Goal: Information Seeking & Learning: Learn about a topic

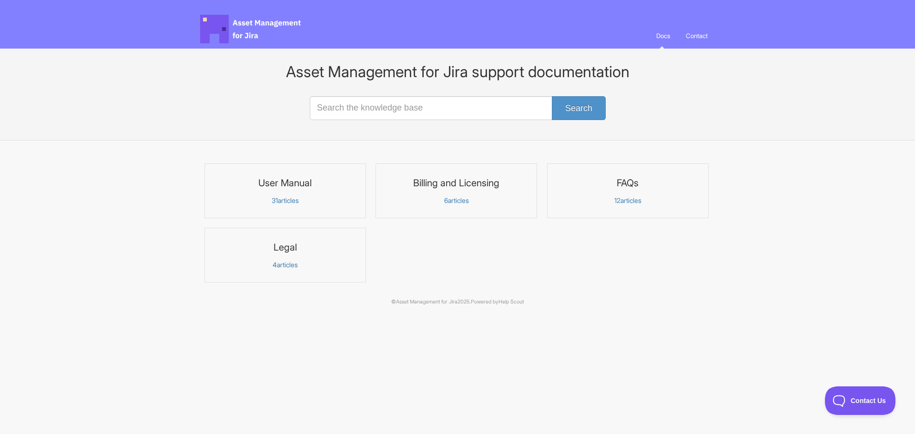
click at [290, 200] on p "31 articles" at bounding box center [285, 200] width 149 height 9
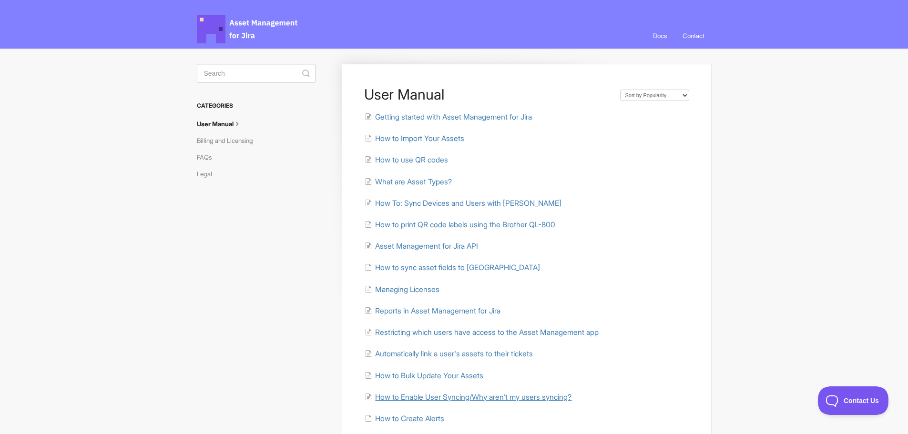
click at [413, 395] on span "How to Enable User Syncing/Why aren't my users syncing?" at bounding box center [473, 397] width 196 height 9
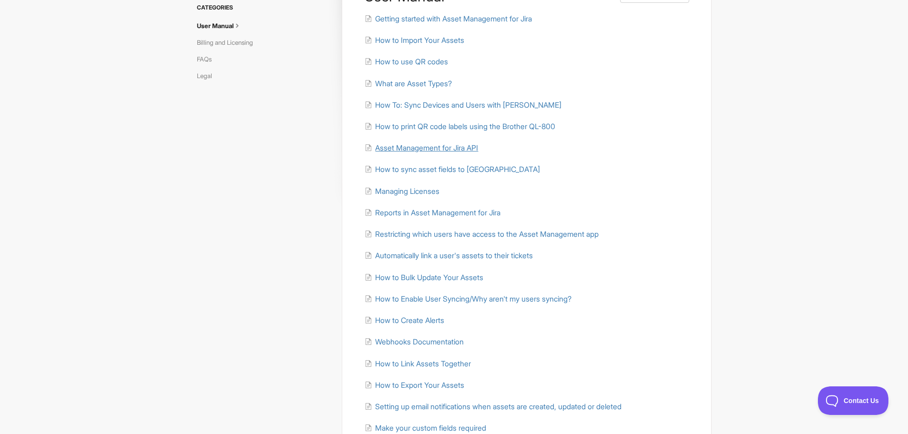
scroll to position [143, 0]
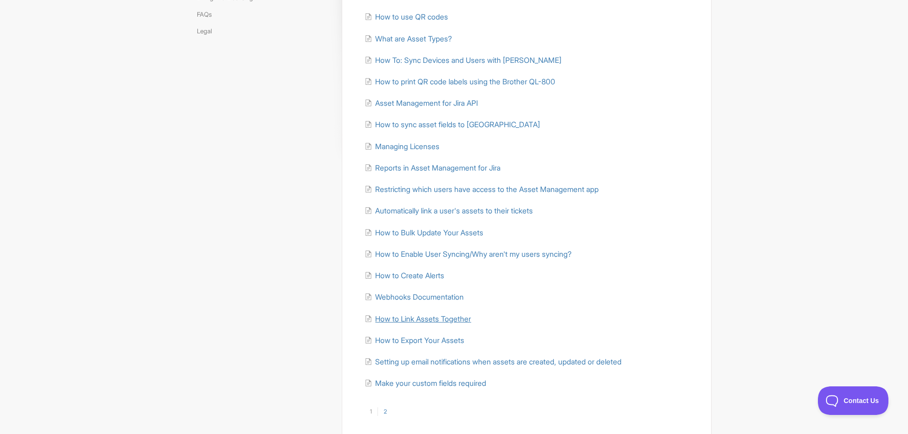
click at [387, 318] on span "How to Link Assets Together" at bounding box center [423, 319] width 96 height 9
click at [385, 411] on link "2" at bounding box center [384, 412] width 15 height 9
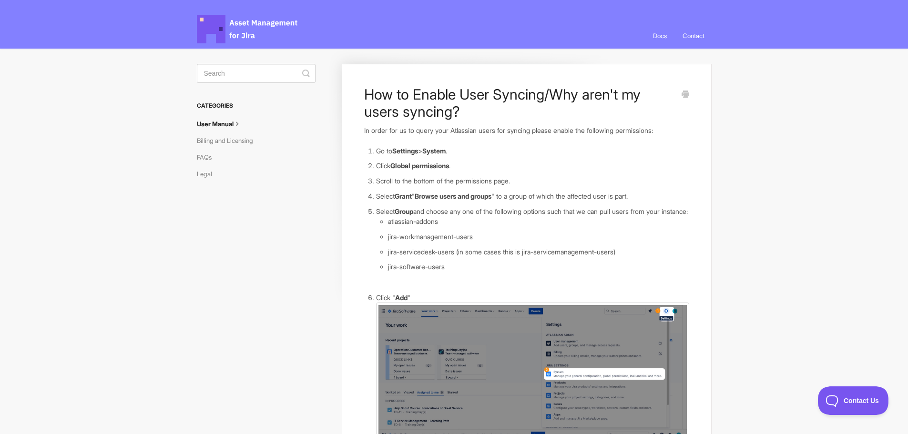
click at [490, 215] on li "Select Group and choose any one of the following options such that we can pull …" at bounding box center [532, 244] width 313 height 76
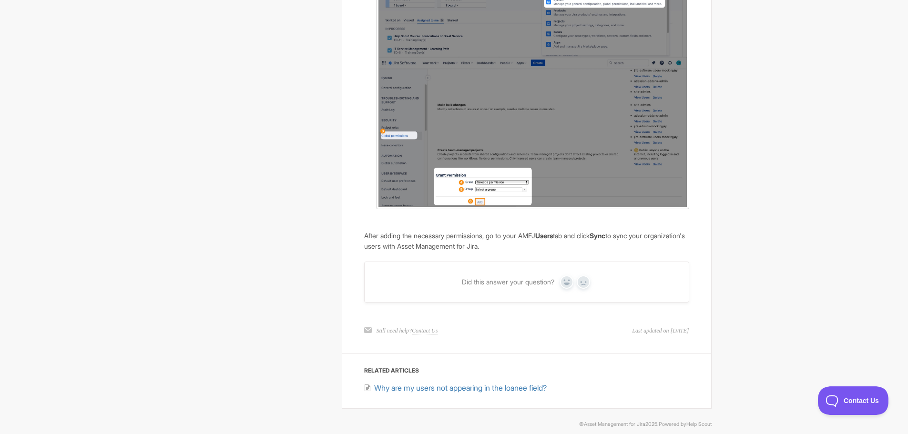
scroll to position [393, 0]
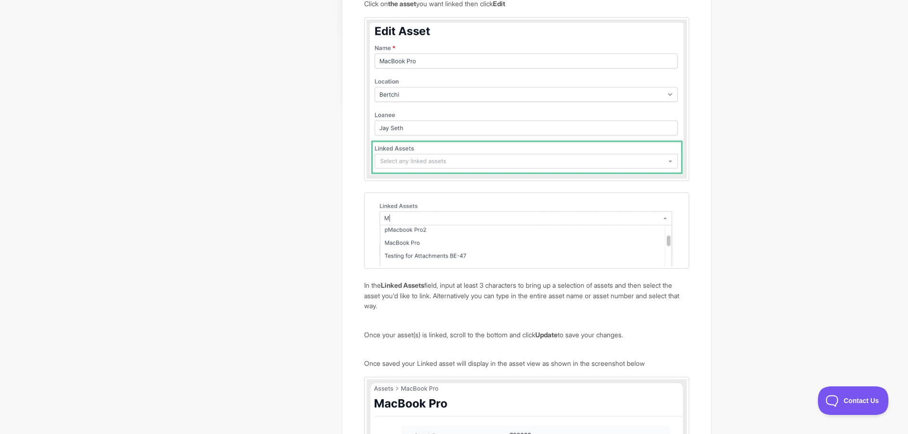
scroll to position [160, 0]
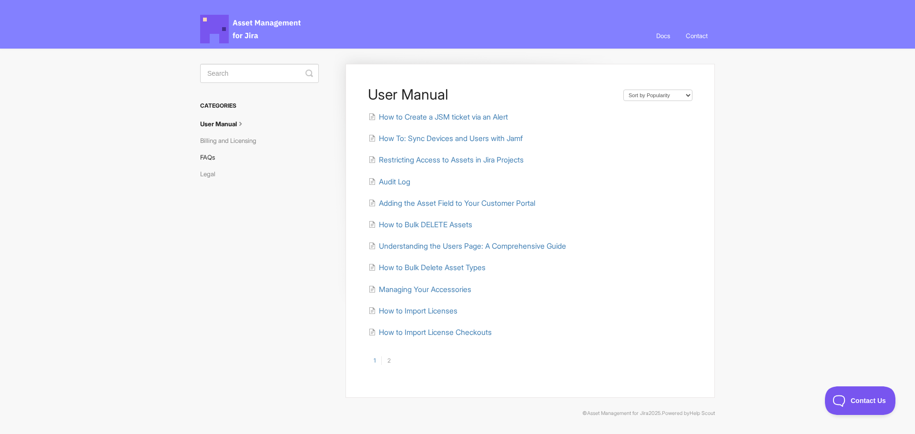
click at [204, 154] on link "FAQs" at bounding box center [211, 157] width 22 height 15
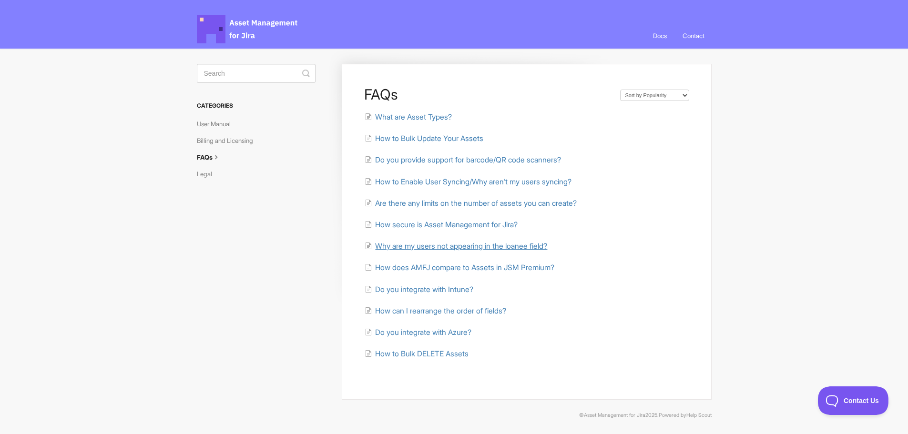
click at [408, 248] on span "Why are my users not appearing in the loanee field?" at bounding box center [461, 246] width 172 height 9
click at [401, 137] on span "How to Bulk Update Your Assets" at bounding box center [429, 138] width 108 height 9
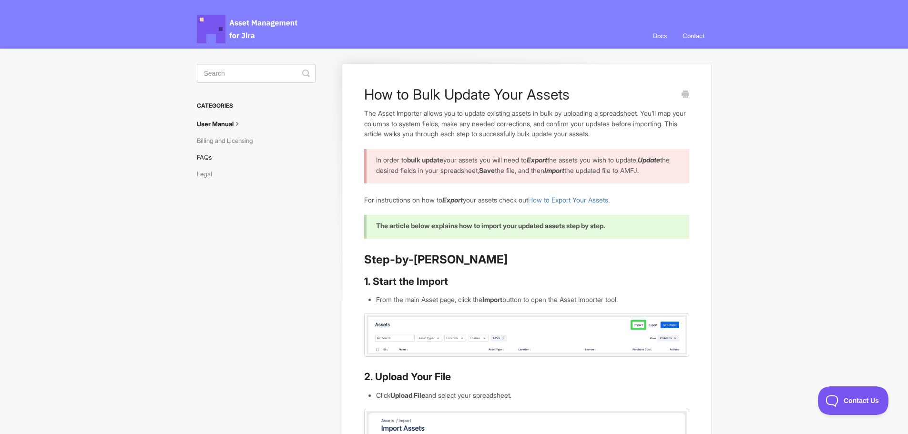
click at [215, 155] on link "FAQs" at bounding box center [208, 157] width 22 height 15
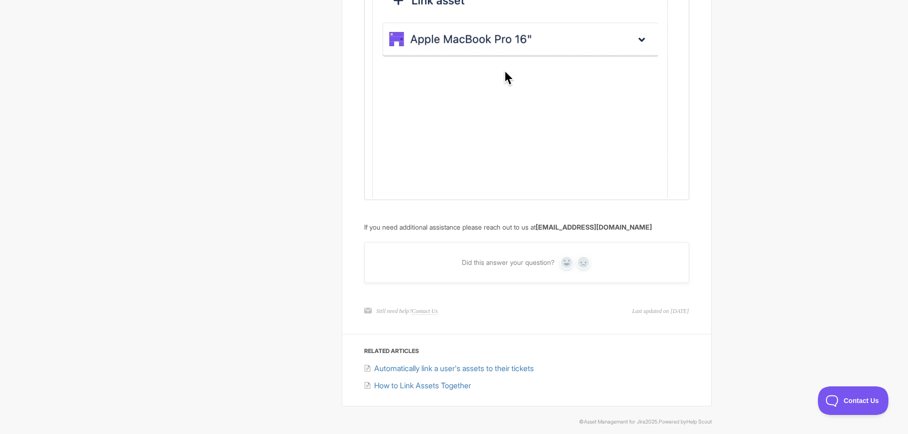
scroll to position [1037, 0]
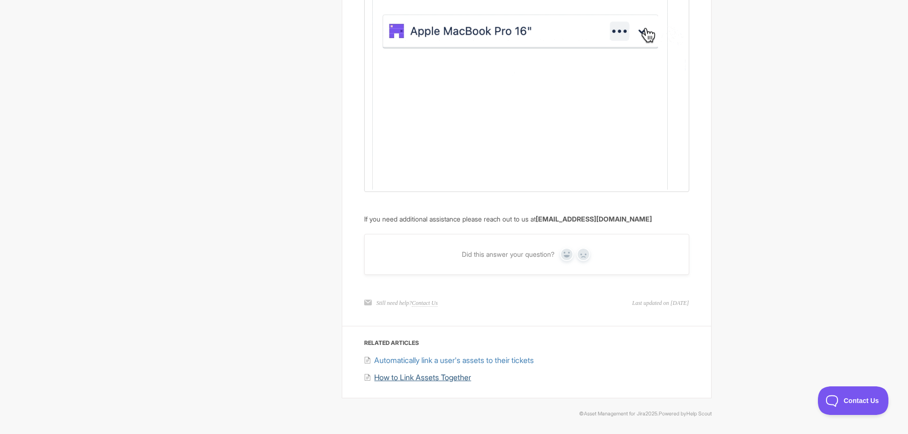
click at [416, 378] on span "How to Link Assets Together" at bounding box center [422, 378] width 97 height 10
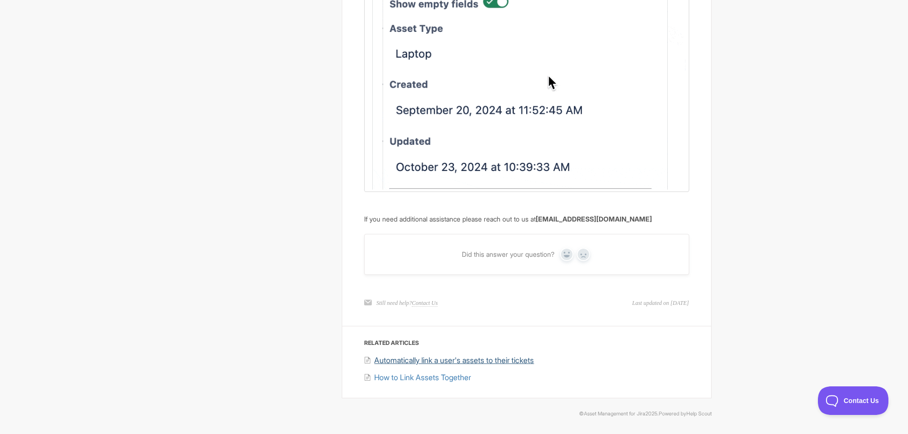
click at [417, 360] on span "Automatically link a user's assets to their tickets" at bounding box center [454, 361] width 160 height 10
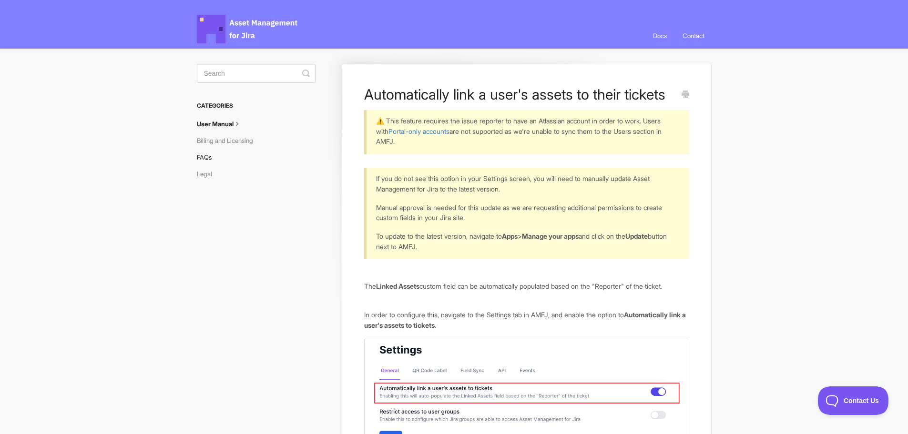
click at [206, 158] on link "FAQs" at bounding box center [208, 157] width 22 height 15
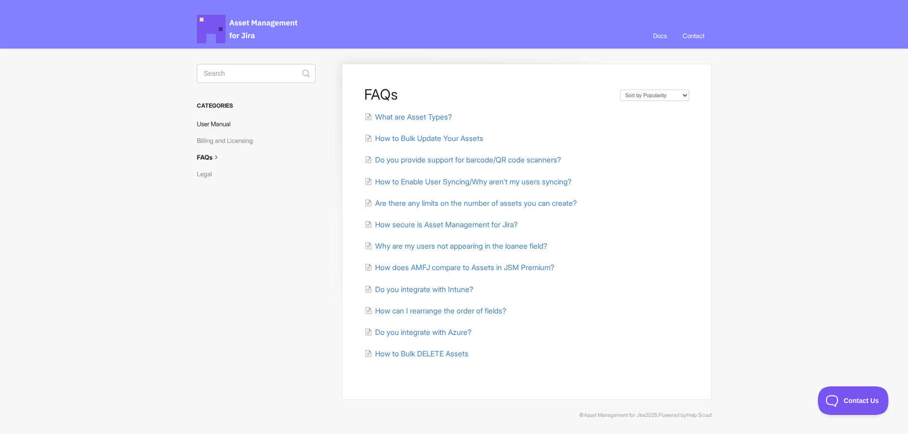
click at [219, 125] on link "User Manual" at bounding box center [217, 123] width 41 height 15
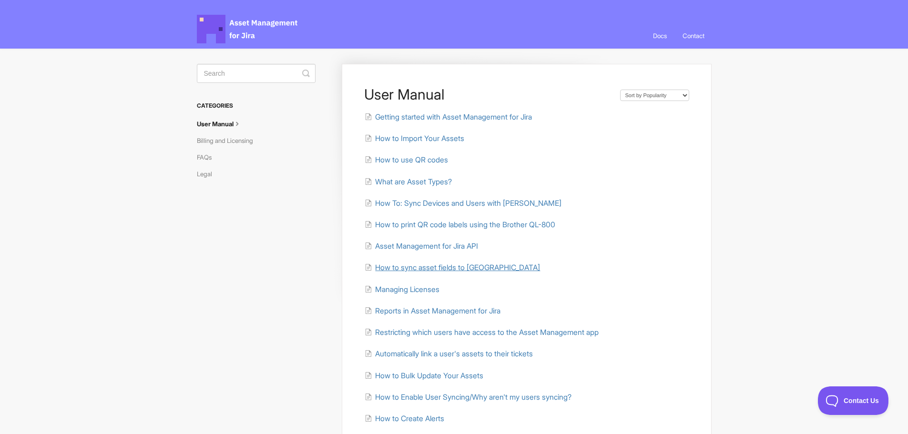
click at [394, 265] on span "How to sync asset fields to [GEOGRAPHIC_DATA]" at bounding box center [457, 267] width 165 height 9
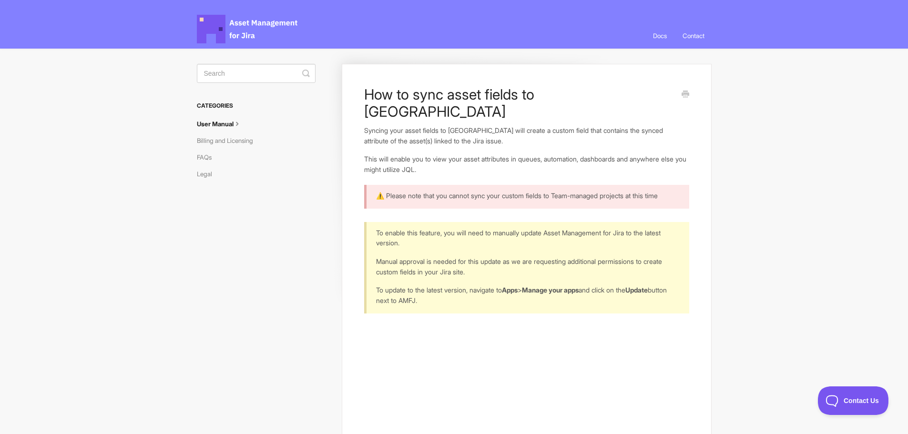
click at [215, 123] on link "User Manual" at bounding box center [223, 123] width 52 height 15
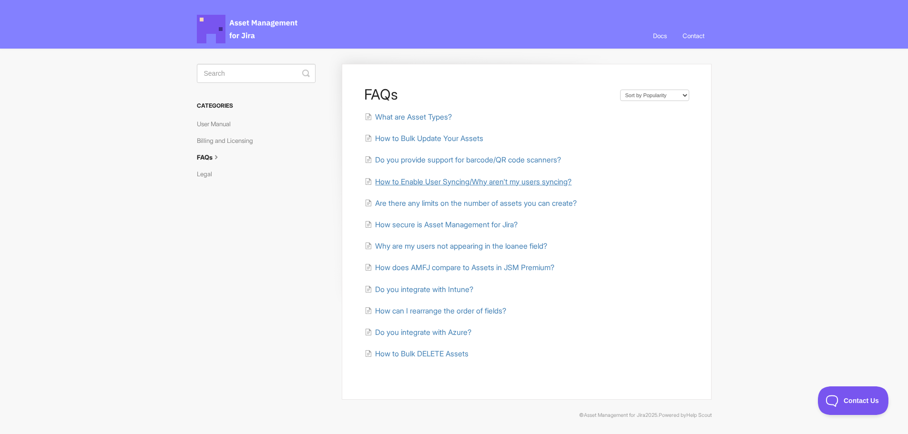
click at [387, 184] on span "How to Enable User Syncing/Why aren't my users syncing?" at bounding box center [473, 181] width 196 height 9
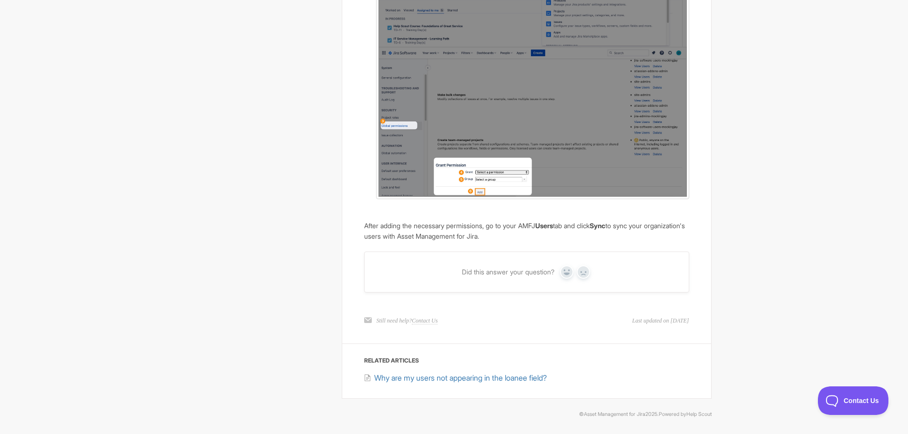
scroll to position [393, 0]
click at [434, 376] on span "Why are my users not appearing in the loanee field?" at bounding box center [460, 378] width 173 height 10
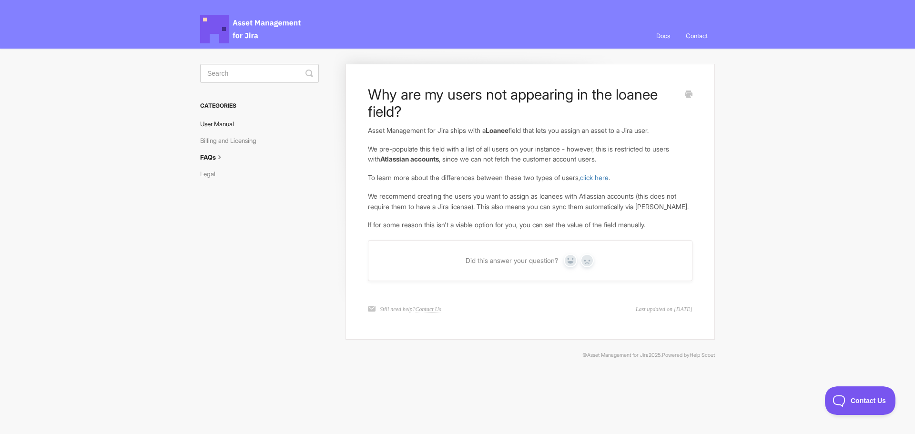
click at [229, 124] on link "User Manual" at bounding box center [220, 123] width 41 height 15
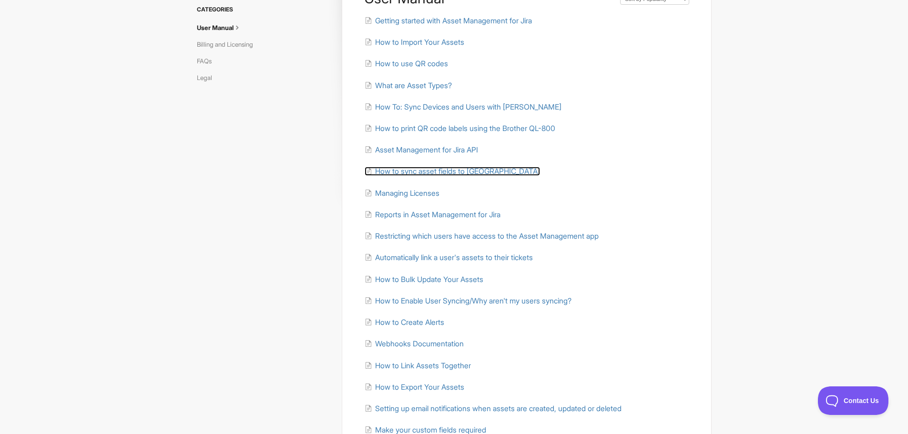
scroll to position [143, 0]
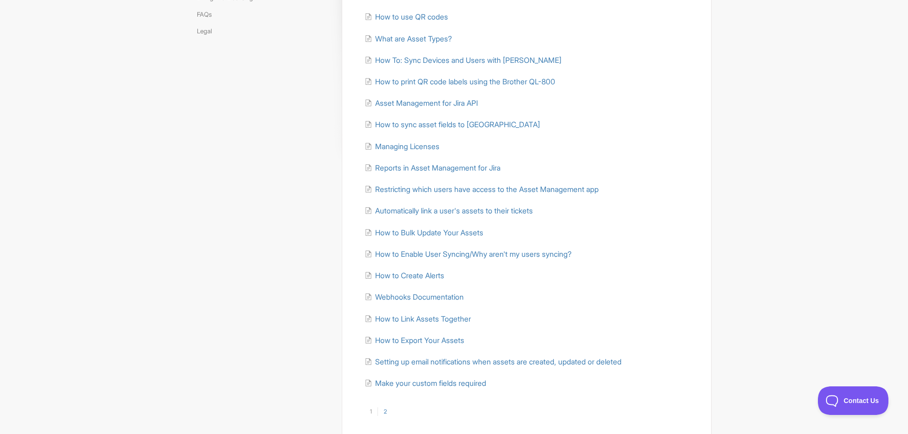
click at [388, 410] on link "2" at bounding box center [384, 412] width 15 height 9
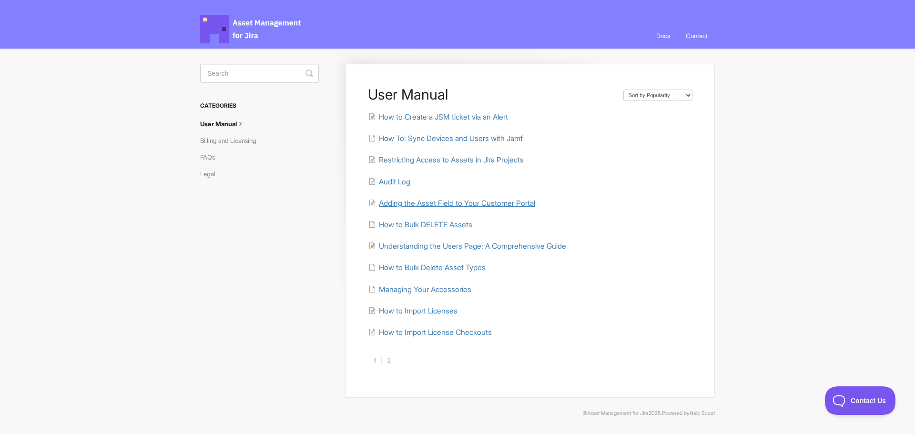
click at [434, 200] on span "Adding the Asset Field to Your Customer Portal" at bounding box center [457, 203] width 156 height 9
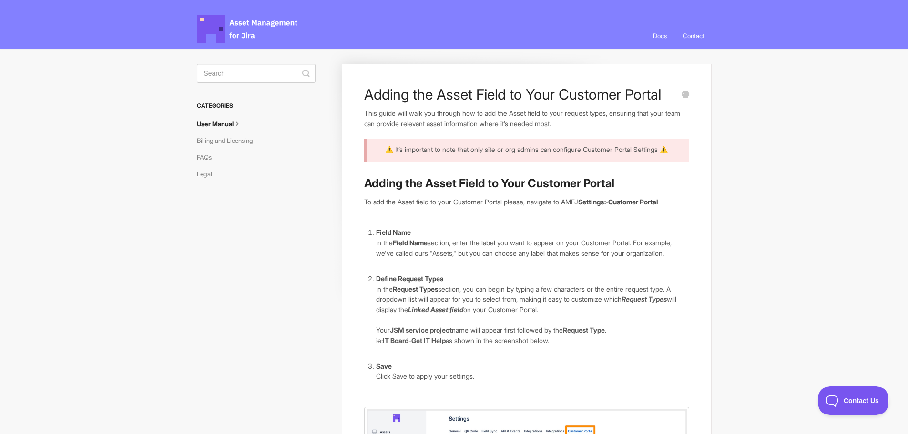
click at [218, 122] on link "User Manual" at bounding box center [223, 123] width 52 height 15
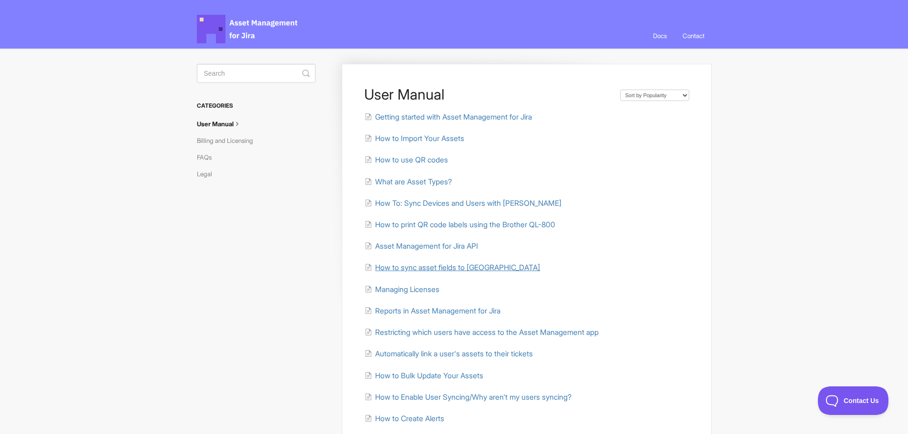
click at [391, 266] on span "How to sync asset fields to [GEOGRAPHIC_DATA]" at bounding box center [457, 267] width 165 height 9
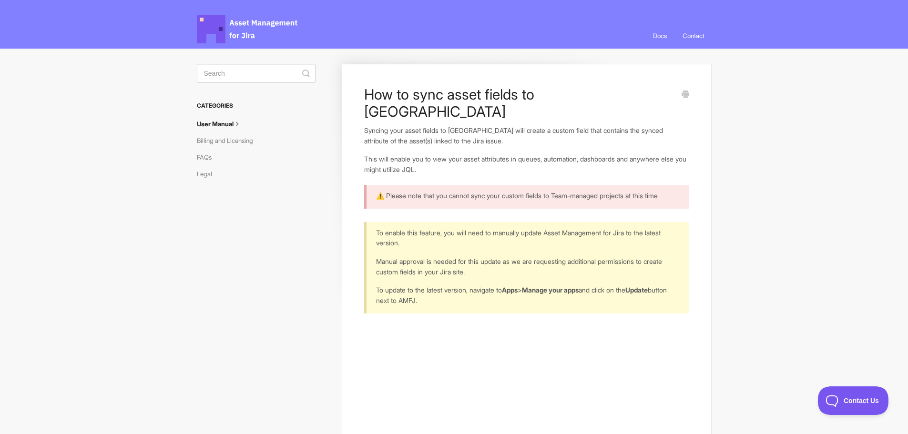
click at [229, 121] on link "User Manual" at bounding box center [223, 123] width 52 height 15
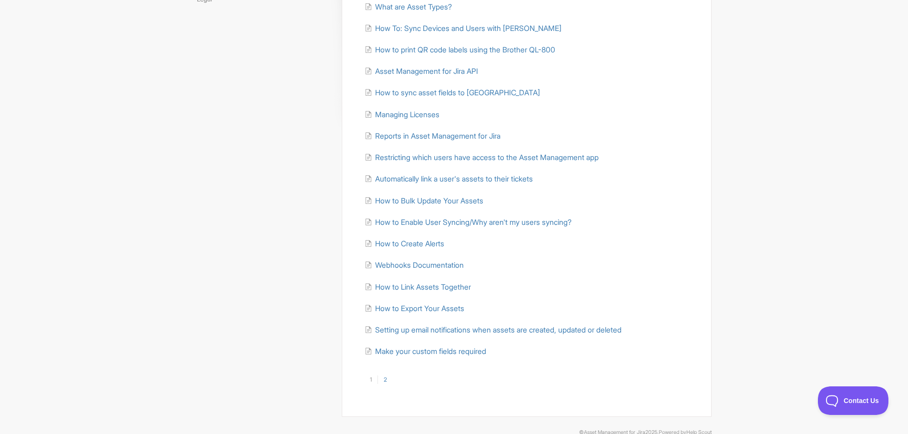
scroll to position [191, 0]
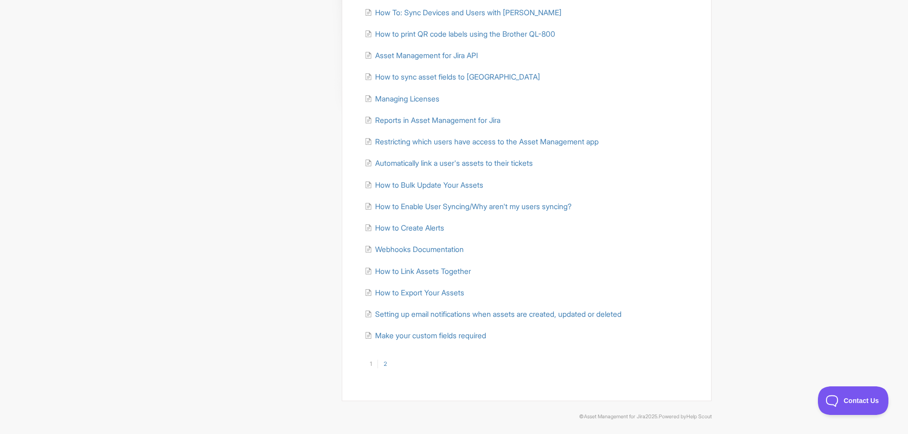
click at [388, 367] on link "2" at bounding box center [384, 364] width 15 height 9
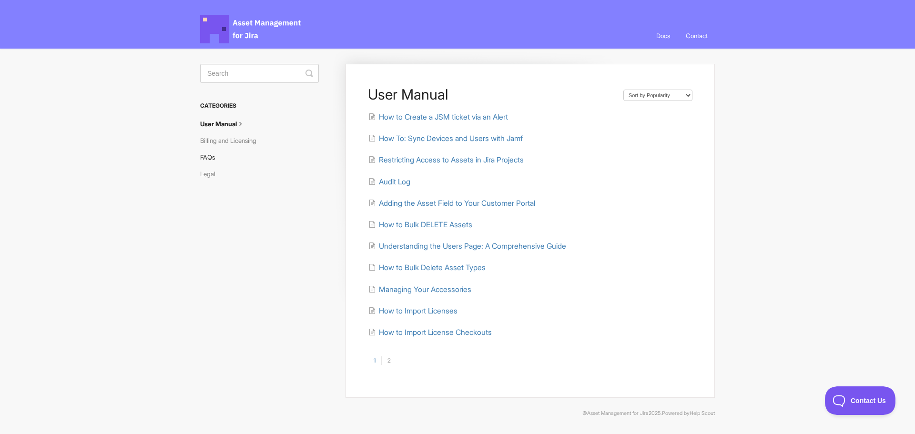
click at [201, 155] on link "FAQs" at bounding box center [211, 157] width 22 height 15
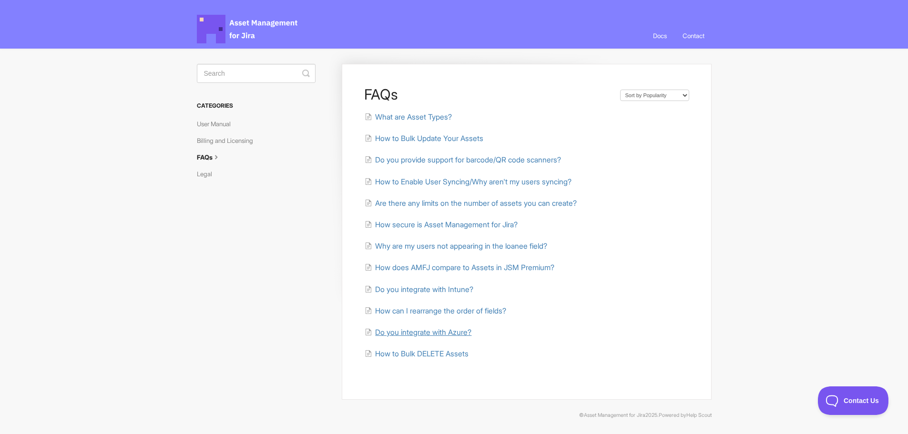
click at [402, 332] on span "Do you integrate with Azure?" at bounding box center [423, 332] width 96 height 9
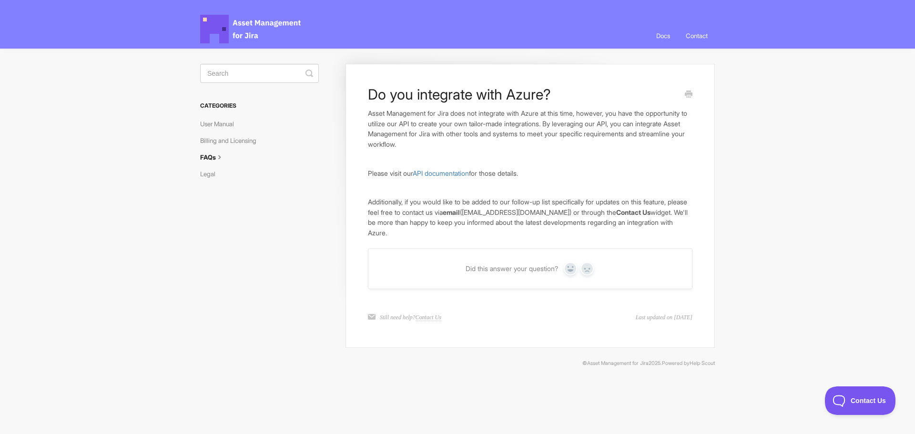
click at [213, 156] on link "FAQs" at bounding box center [215, 157] width 31 height 15
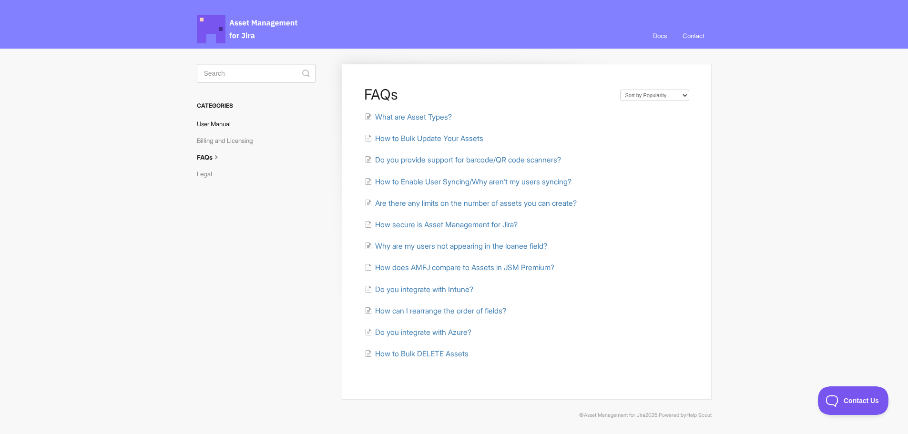
click at [209, 124] on link "User Manual" at bounding box center [217, 123] width 41 height 15
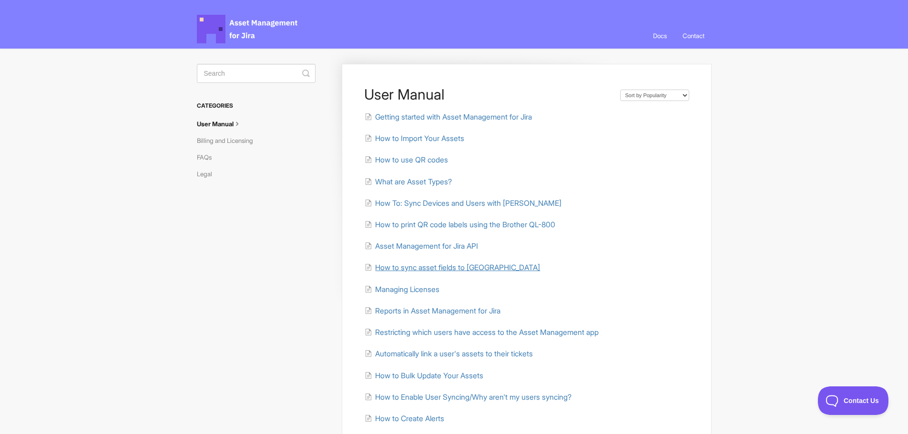
click at [386, 269] on span "How to sync asset fields to [GEOGRAPHIC_DATA]" at bounding box center [457, 267] width 165 height 9
click at [410, 121] on span "Getting started with Asset Management for Jira" at bounding box center [453, 116] width 157 height 9
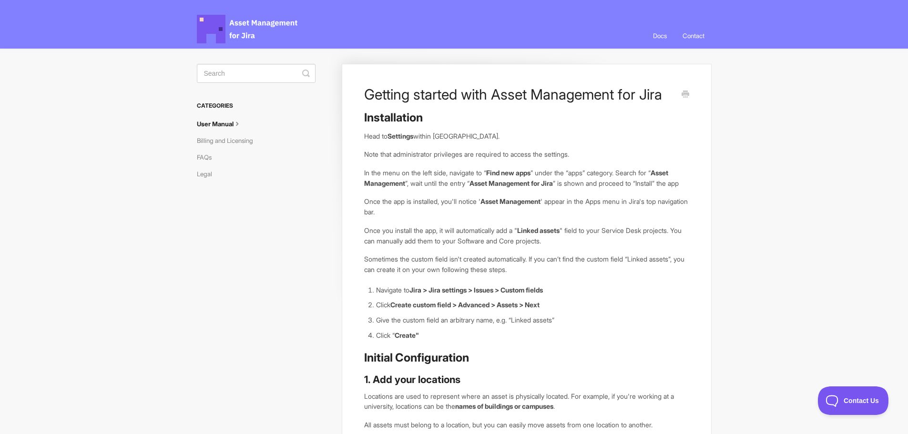
click at [215, 126] on link "User Manual" at bounding box center [223, 123] width 52 height 15
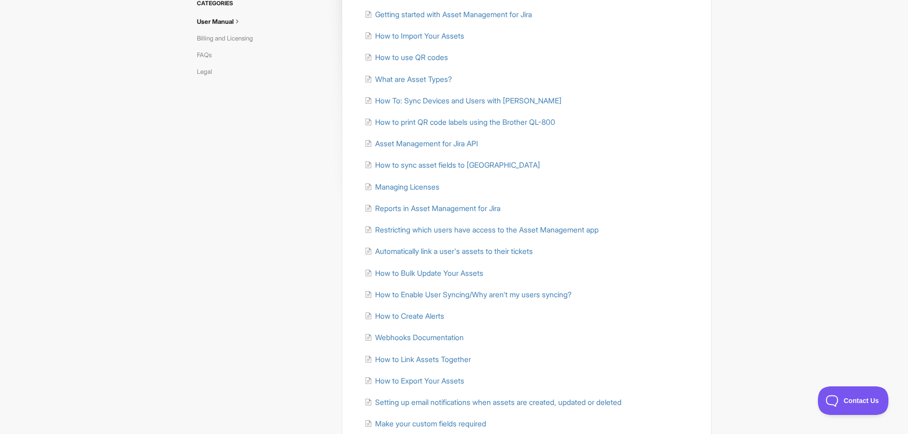
scroll to position [143, 0]
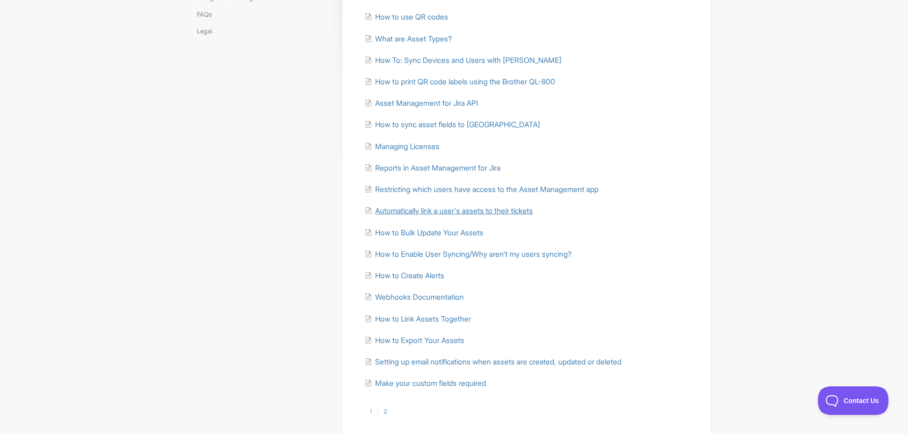
click at [405, 209] on span "Automatically link a user's assets to their tickets" at bounding box center [454, 210] width 158 height 9
click at [471, 319] on span "How to Link Assets Together" at bounding box center [423, 319] width 96 height 9
click at [460, 324] on li "How to Link Assets Together" at bounding box center [526, 319] width 325 height 11
click at [333, 354] on section "User Manual Sort by Default Sort A-Z Sort by Popularity Sort by Last Updated Ge…" at bounding box center [519, 177] width 383 height 543
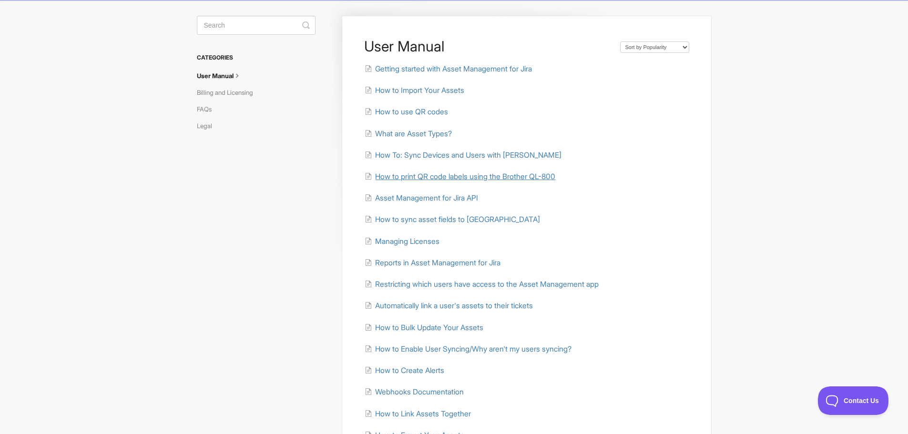
scroll to position [48, 0]
click at [632, 52] on select "Sort by Default Sort A-Z Sort by Popularity Sort by Last Updated" at bounding box center [654, 47] width 69 height 11
click at [692, 164] on div "User Manual Sort by Default Sort A-Z Sort by Popularity Sort by Last Updated Ge…" at bounding box center [526, 280] width 369 height 528
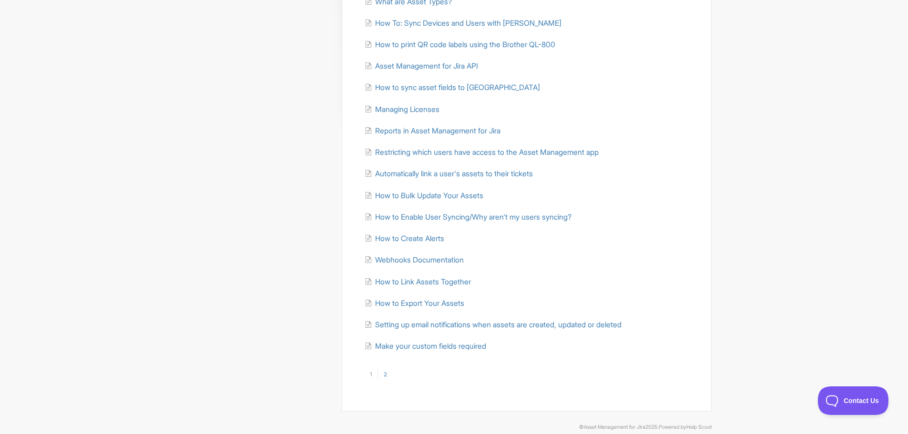
scroll to position [193, 0]
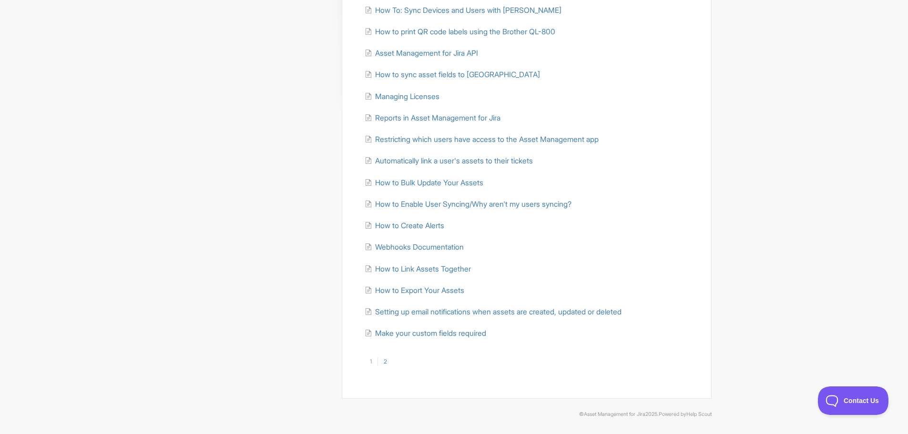
click at [386, 363] on link "2" at bounding box center [384, 361] width 15 height 9
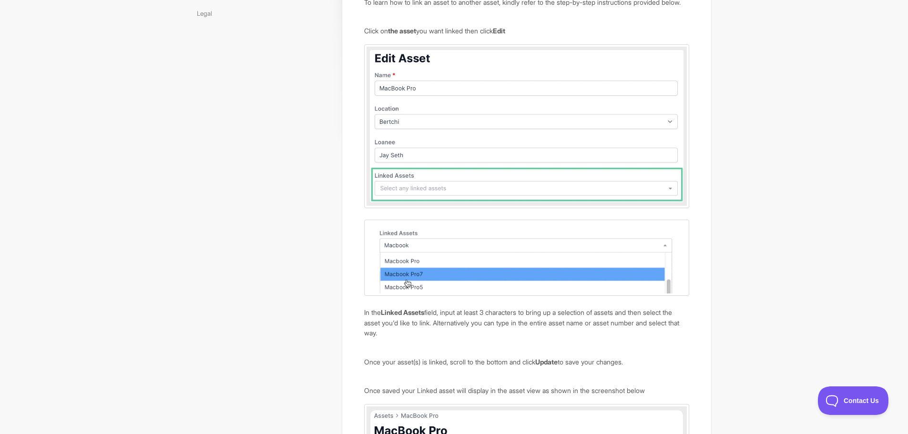
scroll to position [160, 0]
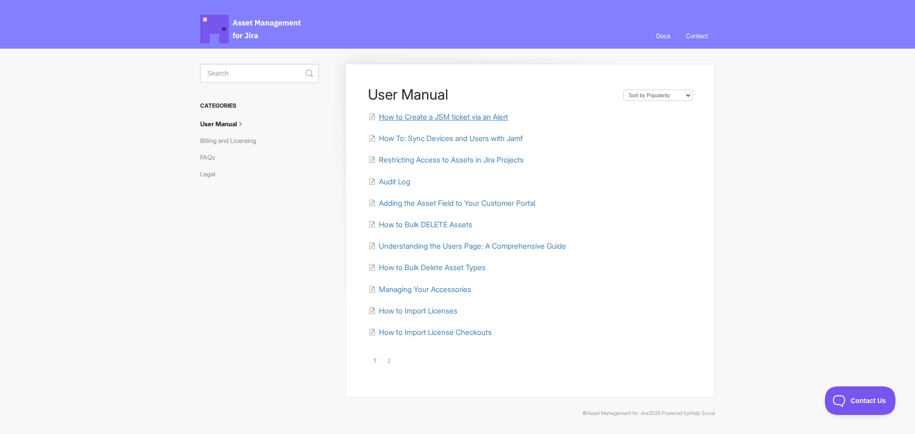
click at [459, 118] on span "How to Create a JSM ticket via an Alert" at bounding box center [443, 116] width 129 height 9
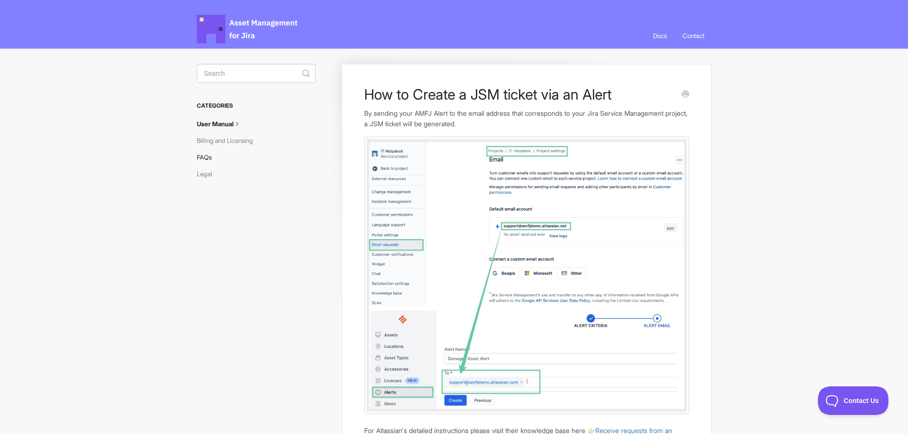
click at [205, 152] on link "FAQs" at bounding box center [208, 157] width 22 height 15
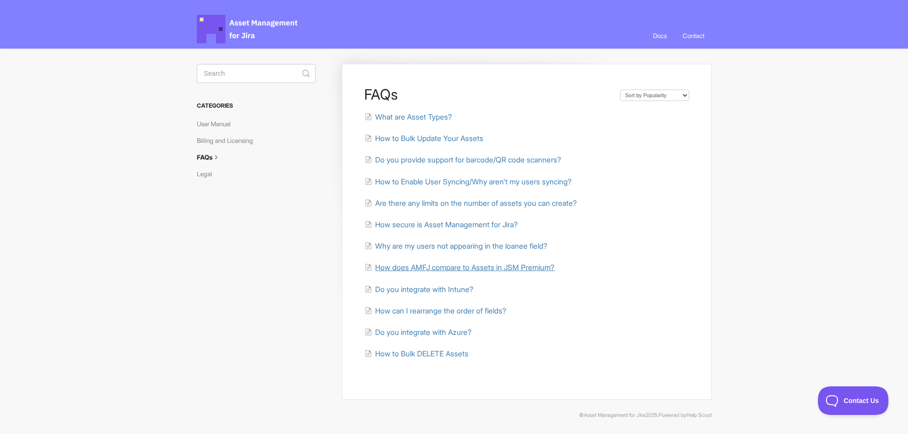
click at [512, 265] on span "How does AMFJ compare to Assets in JSM Premium?" at bounding box center [464, 267] width 179 height 9
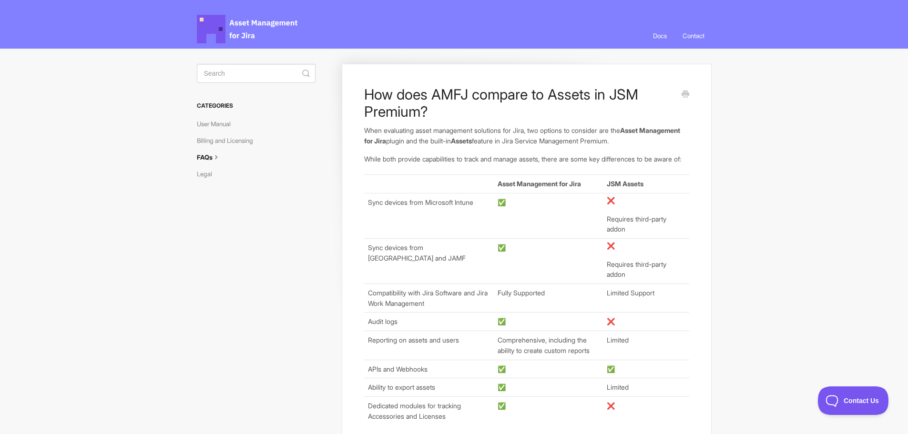
click at [202, 153] on link "FAQs" at bounding box center [212, 157] width 31 height 15
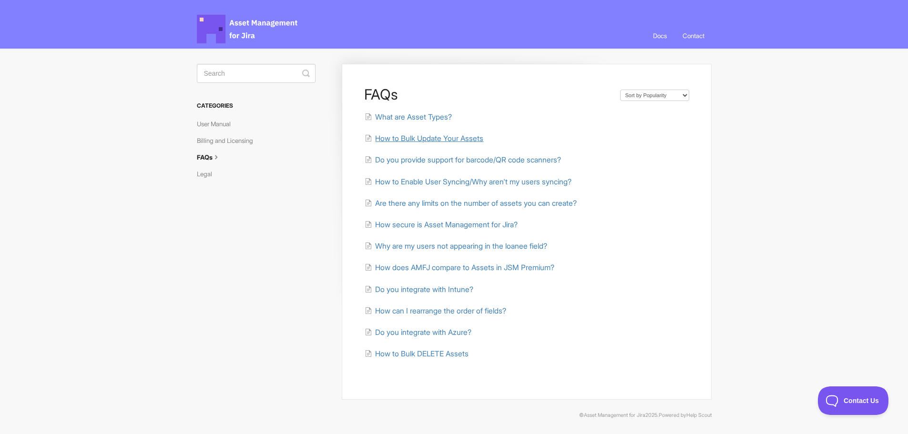
click at [483, 137] on span "How to Bulk Update Your Assets" at bounding box center [429, 138] width 108 height 9
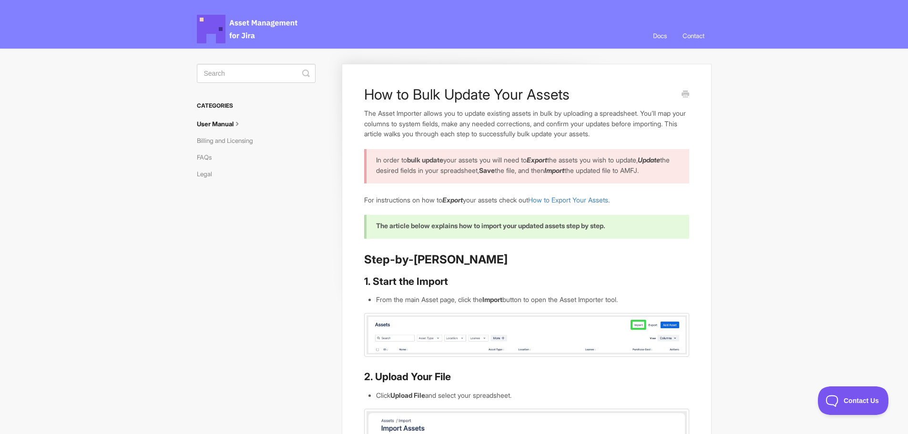
click at [210, 121] on link "User Manual" at bounding box center [223, 123] width 52 height 15
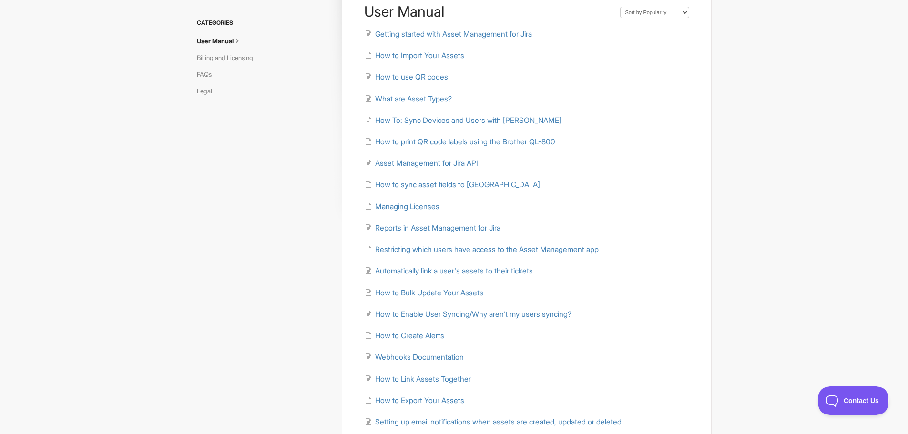
scroll to position [95, 0]
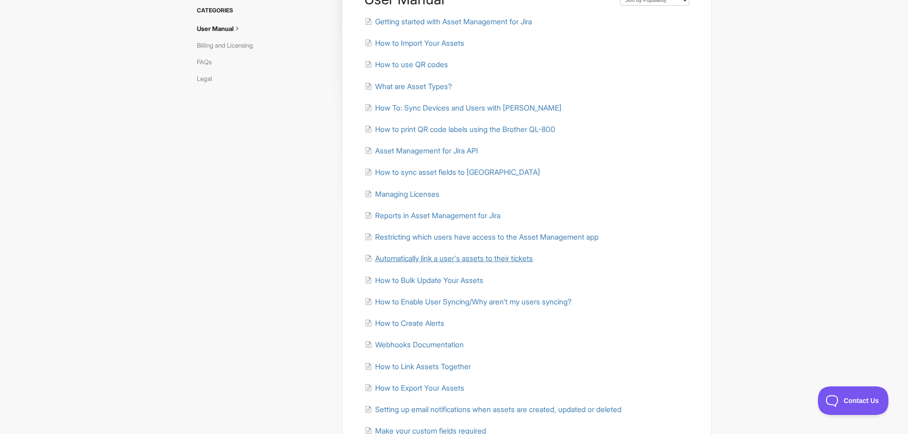
click at [438, 256] on span "Automatically link a user's assets to their tickets" at bounding box center [454, 258] width 158 height 9
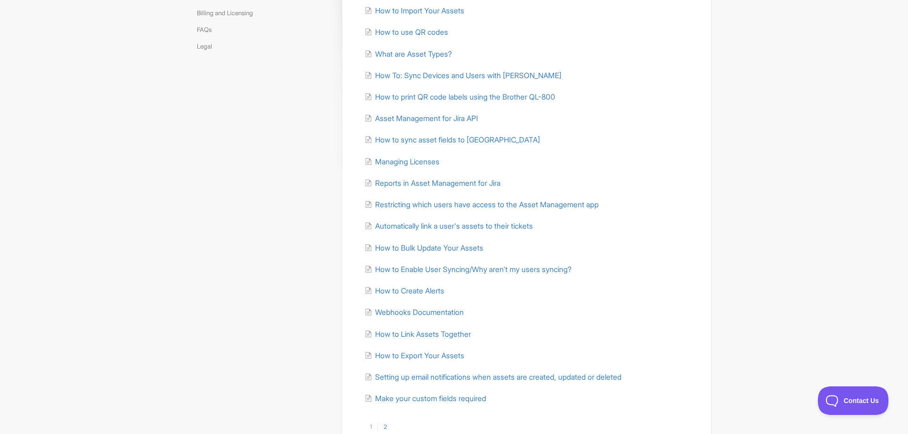
scroll to position [143, 0]
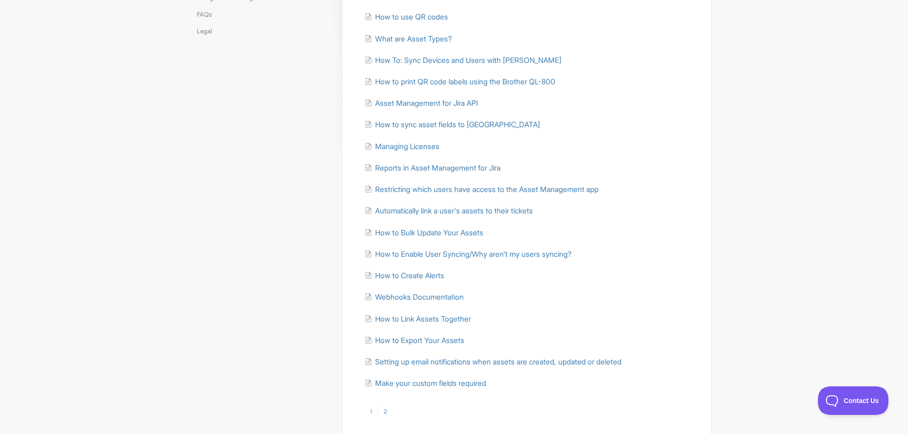
click at [383, 415] on link "2" at bounding box center [384, 412] width 15 height 9
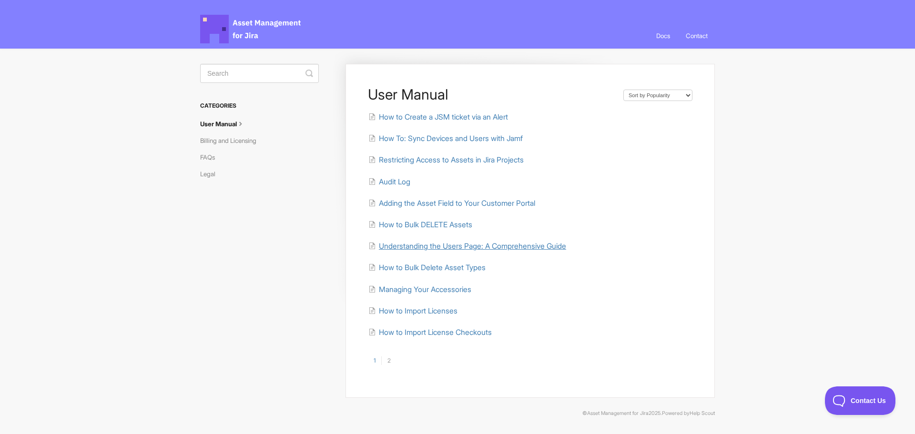
click at [397, 244] on span "Understanding the Users Page: A Comprehensive Guide" at bounding box center [472, 246] width 187 height 9
click at [389, 291] on span "Managing Your Accessories" at bounding box center [425, 289] width 92 height 9
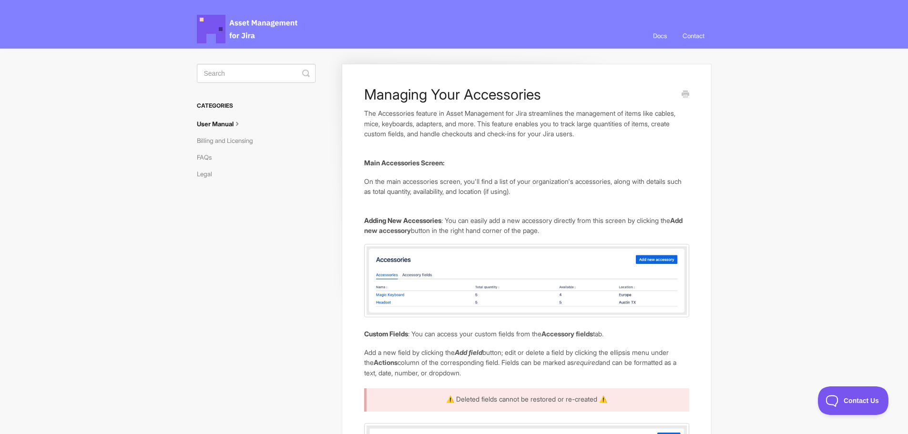
click at [219, 125] on link "User Manual" at bounding box center [223, 123] width 52 height 15
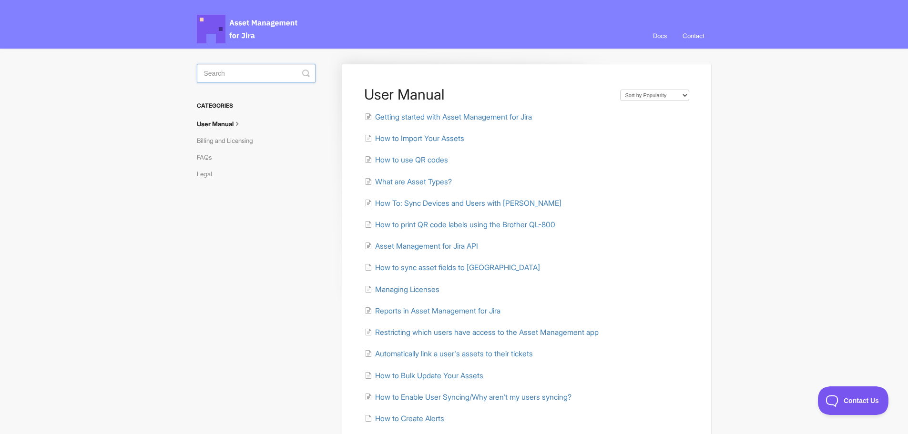
click at [249, 72] on input "Search" at bounding box center [256, 73] width 119 height 19
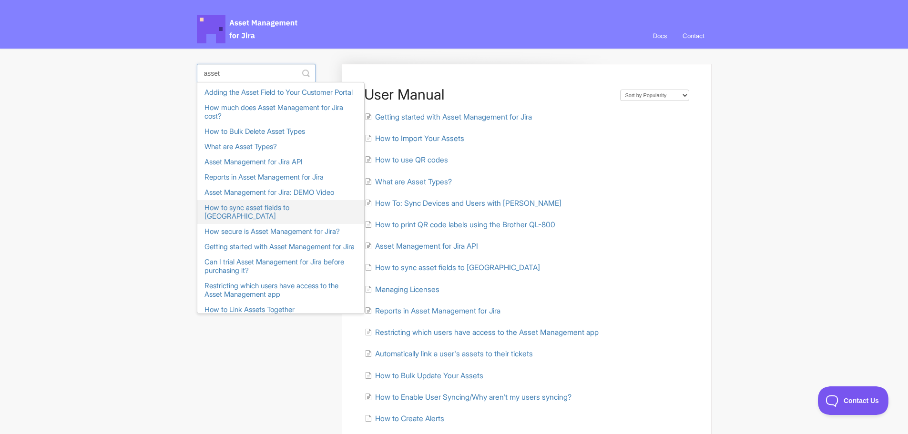
type input "asset"
click at [243, 220] on link "How to sync asset fields to [GEOGRAPHIC_DATA]" at bounding box center [280, 212] width 167 height 24
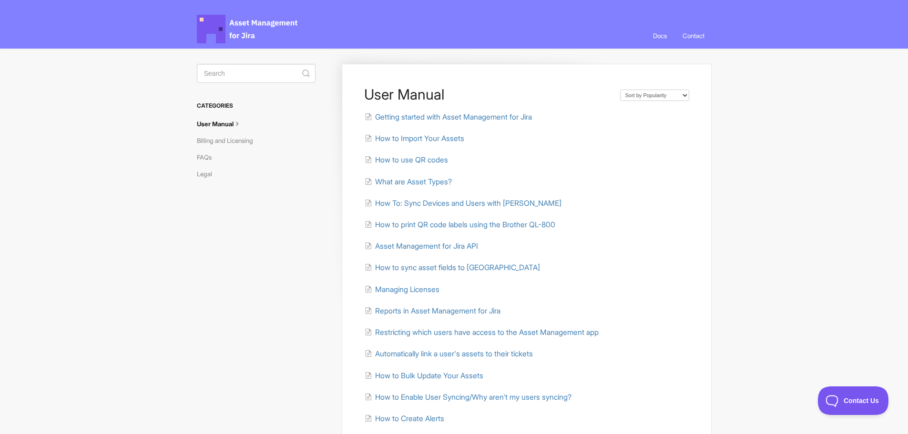
scroll to position [48, 0]
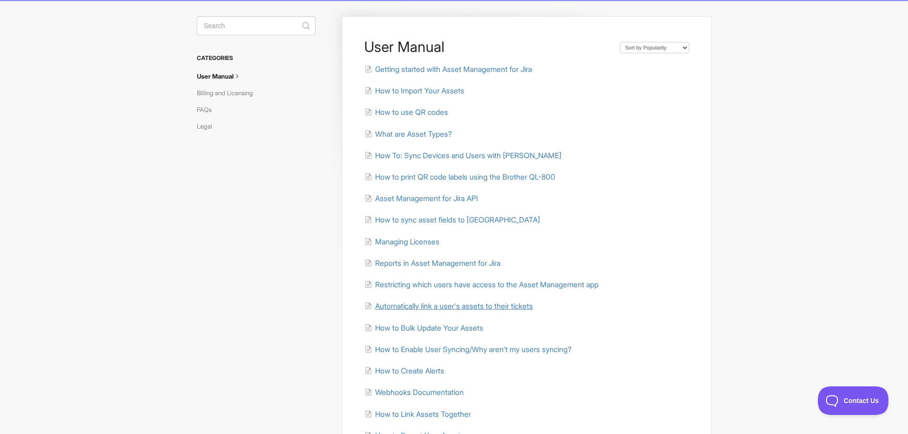
click at [402, 303] on span "Automatically link a user's assets to their tickets" at bounding box center [454, 306] width 158 height 9
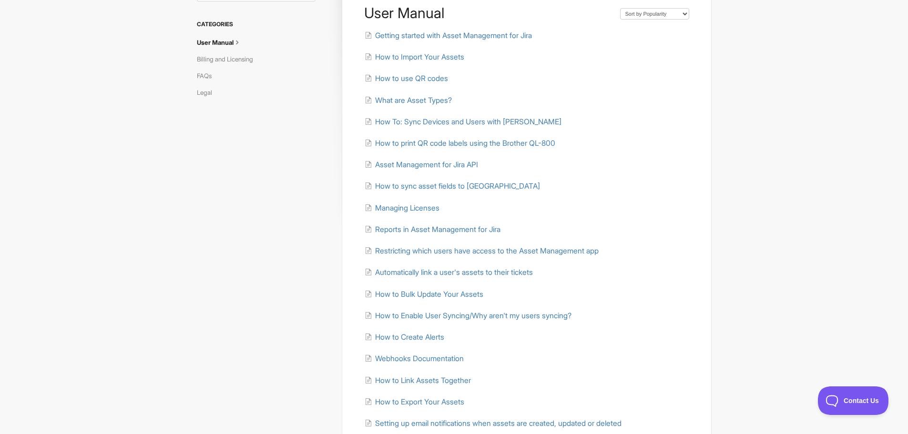
scroll to position [143, 0]
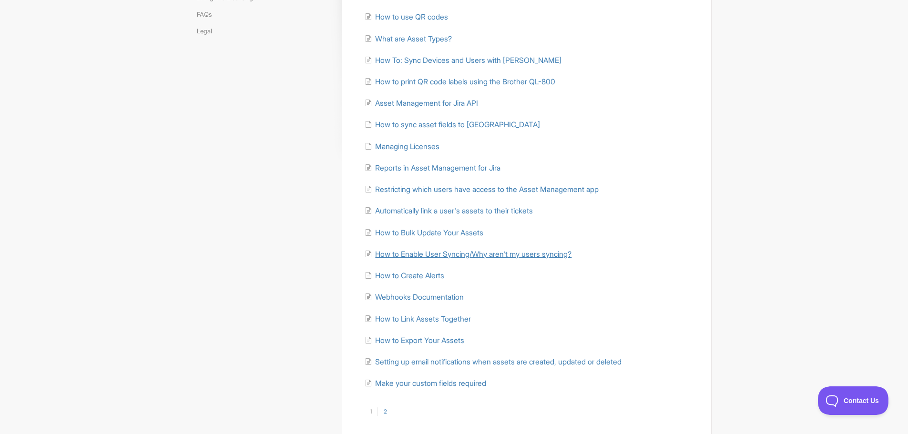
click at [398, 256] on span "How to Enable User Syncing/Why aren't my users syncing?" at bounding box center [473, 254] width 196 height 9
click at [387, 411] on link "2" at bounding box center [384, 412] width 15 height 9
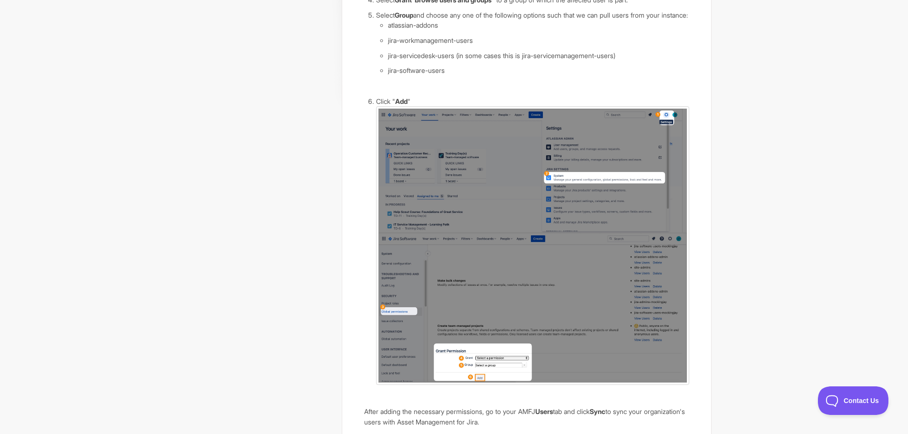
scroll to position [107, 0]
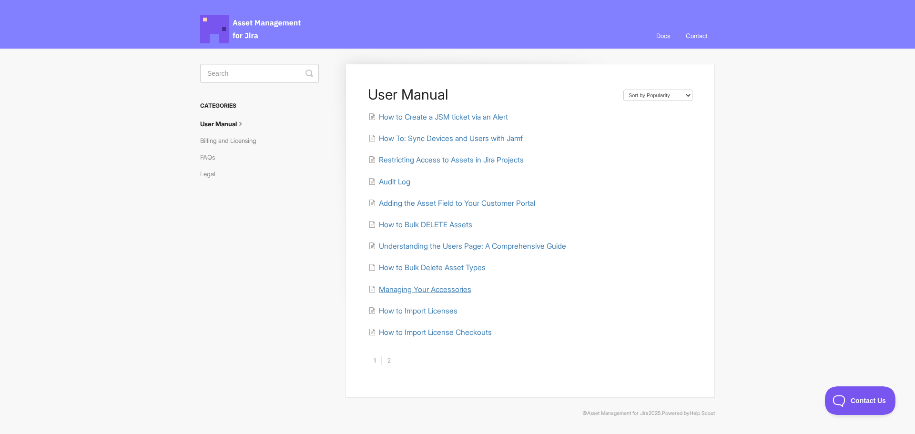
click at [418, 294] on span "Managing Your Accessories" at bounding box center [425, 289] width 92 height 9
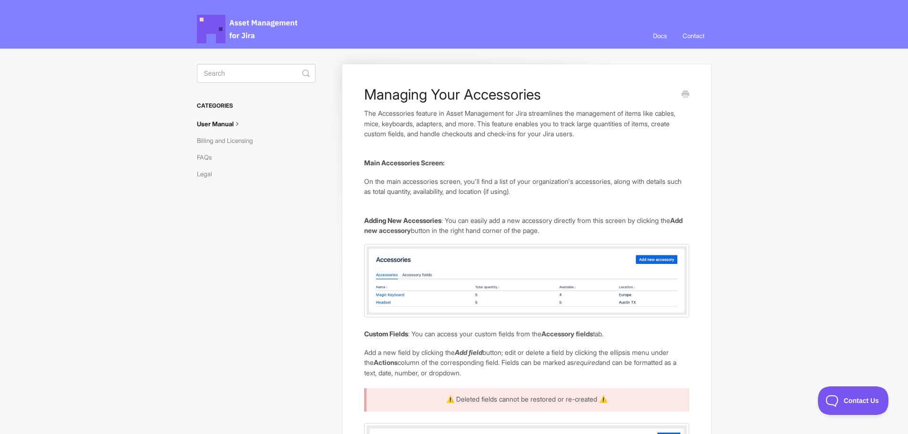
click at [217, 121] on link "User Manual" at bounding box center [223, 123] width 52 height 15
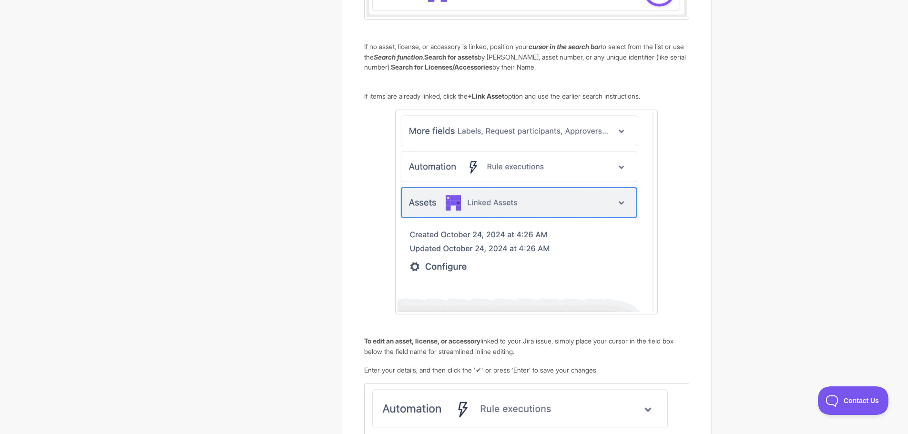
scroll to position [524, 0]
